Goal: Find specific page/section: Find specific page/section

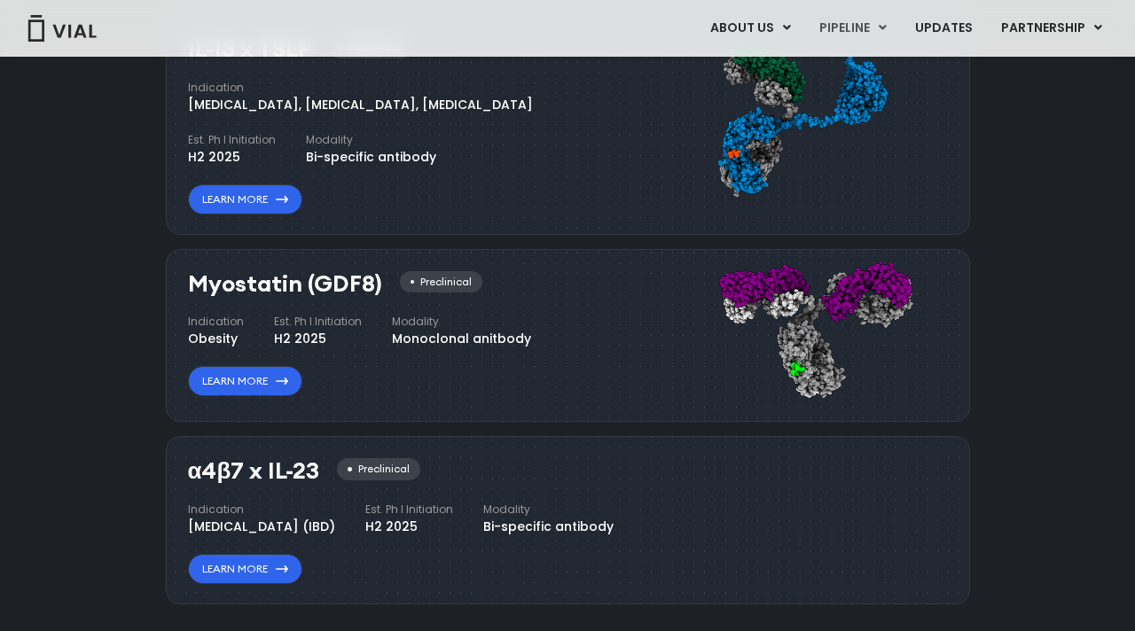
scroll to position [1749, 0]
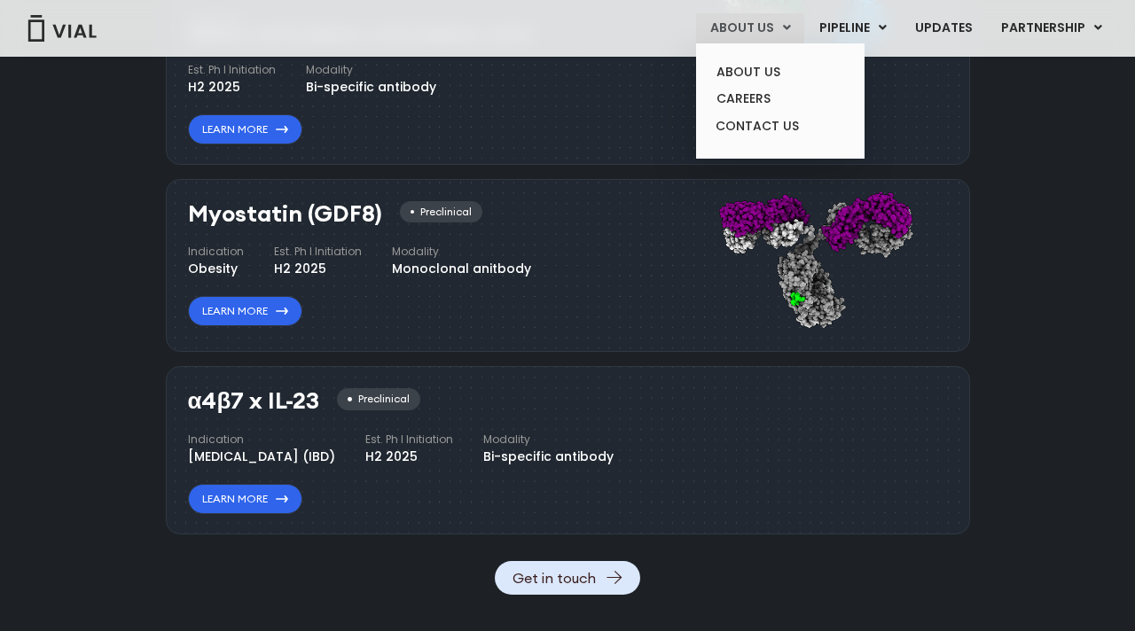
click at [748, 41] on link "ABOUT US" at bounding box center [750, 28] width 108 height 30
click at [754, 61] on link "ABOUT US" at bounding box center [779, 72] width 155 height 27
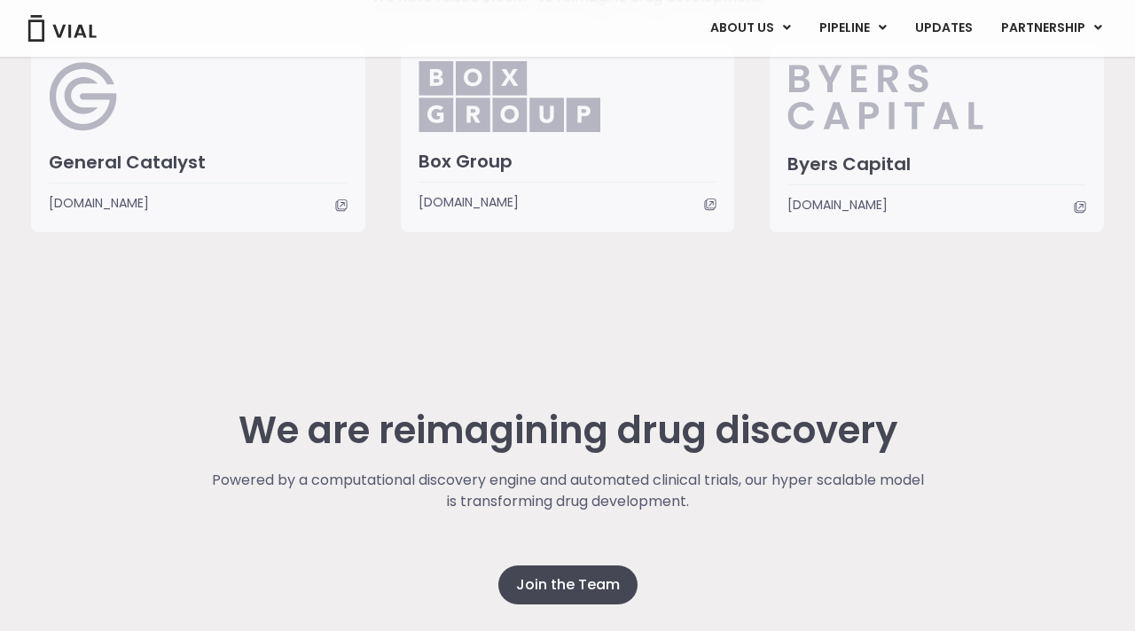
scroll to position [4497, 0]
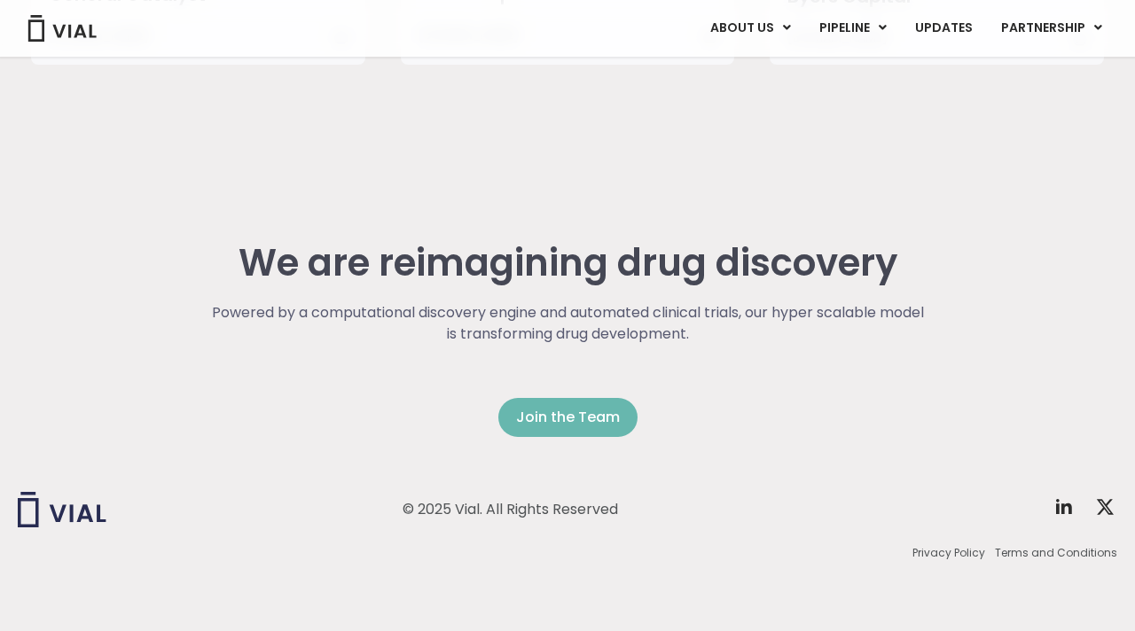
click at [552, 418] on span "Join the Team" at bounding box center [568, 417] width 104 height 21
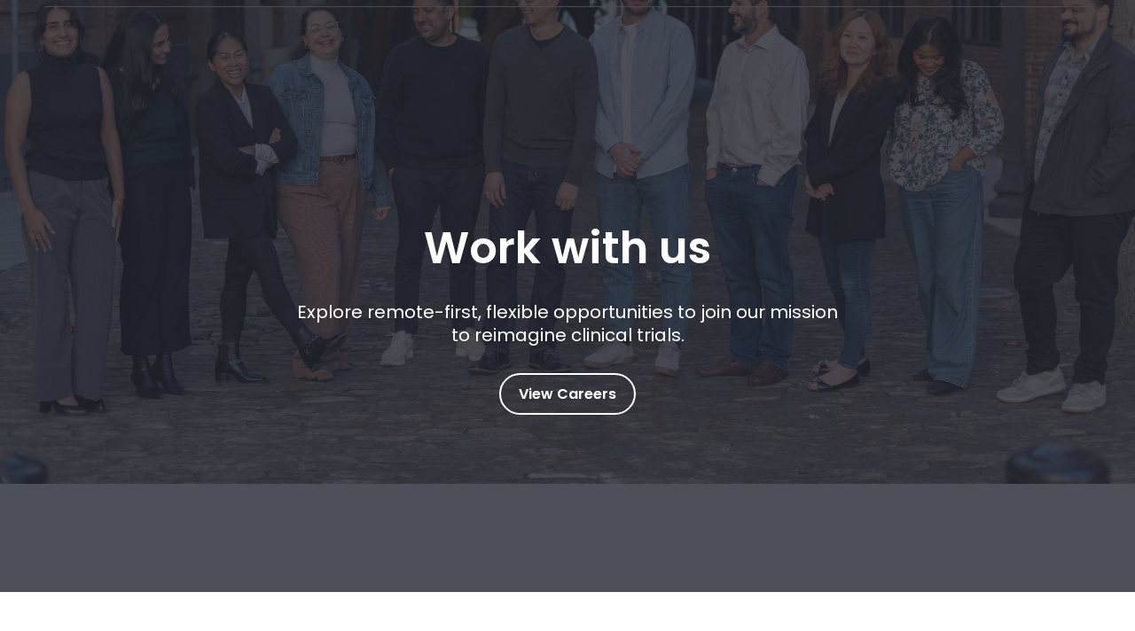
scroll to position [138, 0]
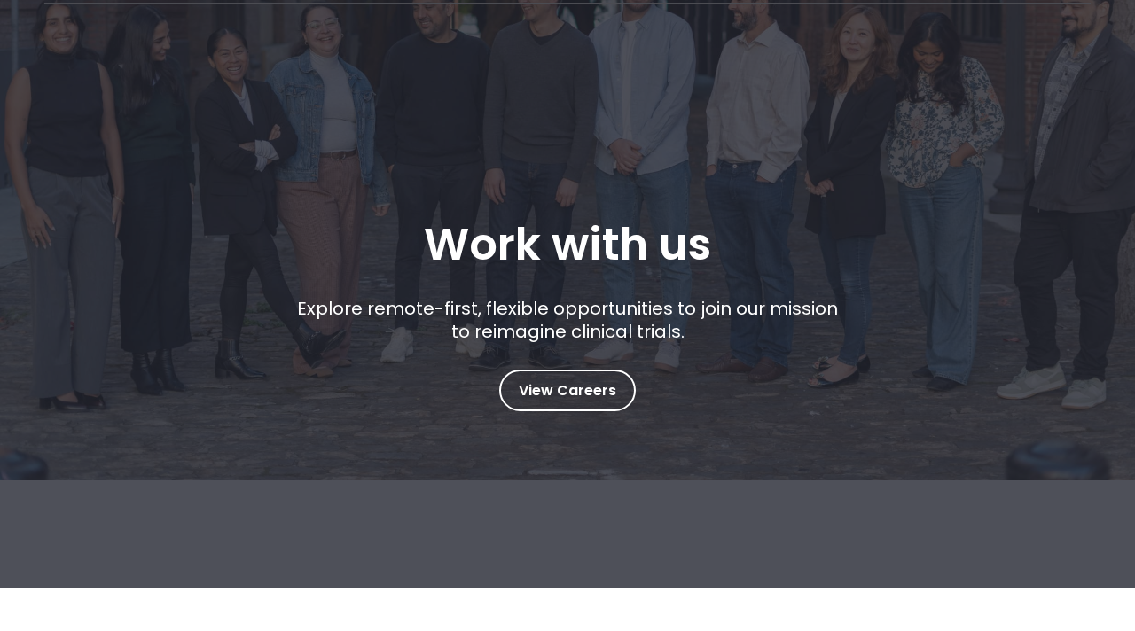
click at [548, 423] on div "Working at Vial Benefits Open Roles Work with us Explore remote-first, flexible…" at bounding box center [567, 225] width 1135 height 727
click at [549, 385] on span "View Careers" at bounding box center [568, 390] width 98 height 23
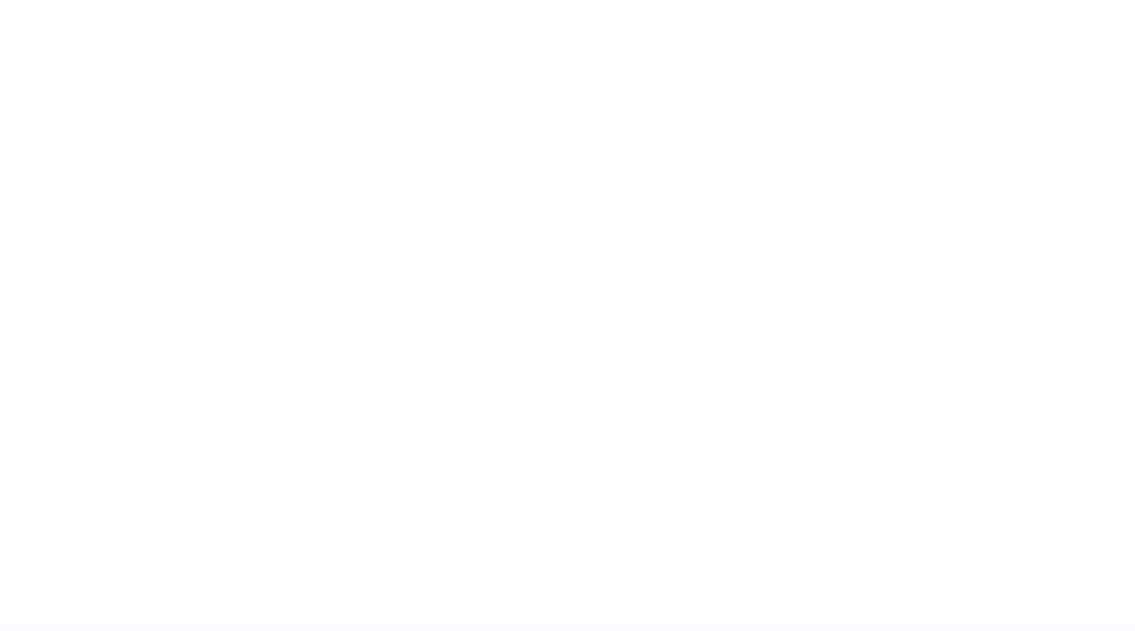
scroll to position [2671, 0]
